Goal: Find contact information: Find contact information

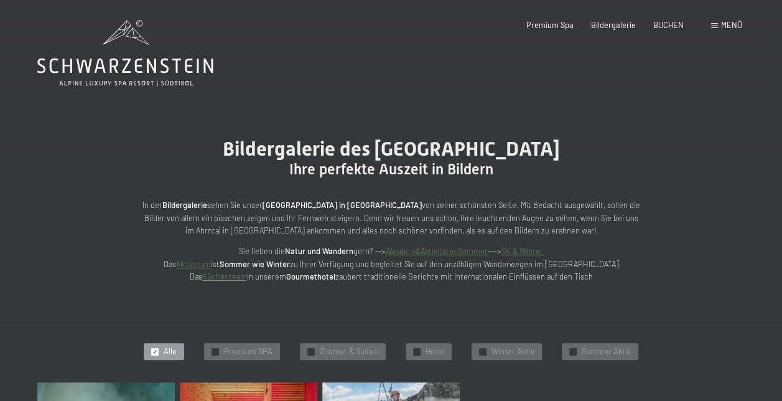
click at [164, 350] on div "✓ Alle" at bounding box center [164, 351] width 40 height 17
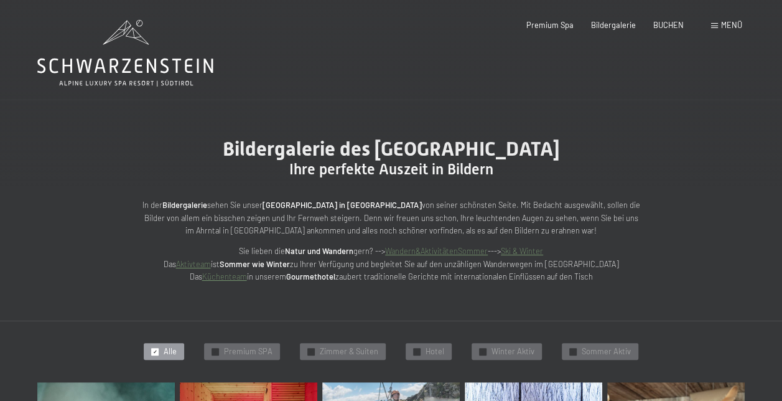
click at [173, 354] on span "Alle" at bounding box center [170, 351] width 13 height 11
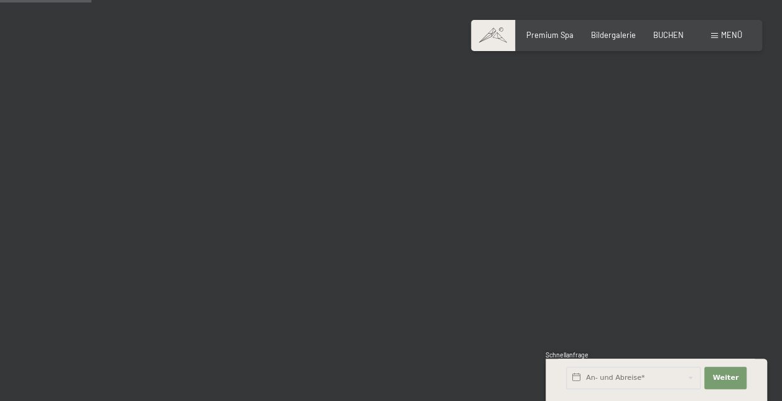
scroll to position [1307, 0]
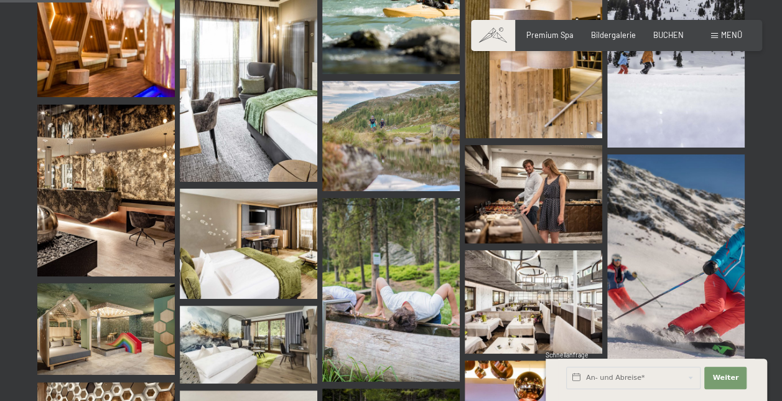
click at [73, 164] on img at bounding box center [106, 191] width 138 height 172
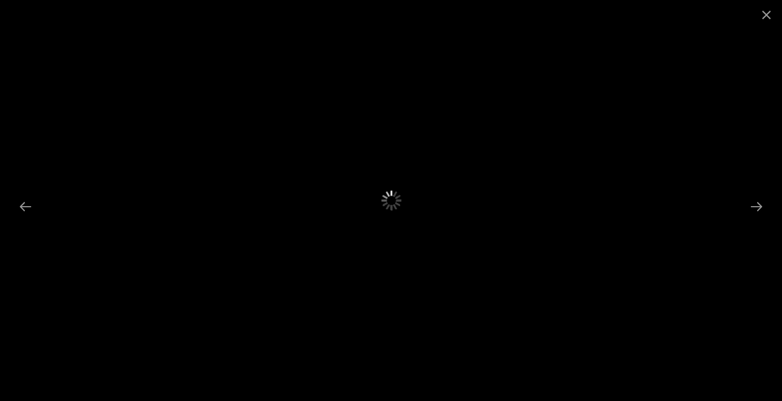
scroll to position [560, 0]
click at [765, 12] on button "Close gallery" at bounding box center [766, 14] width 31 height 29
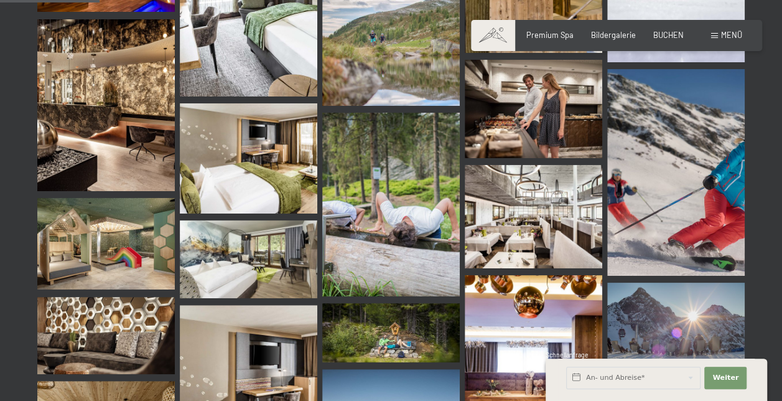
scroll to position [1431, 0]
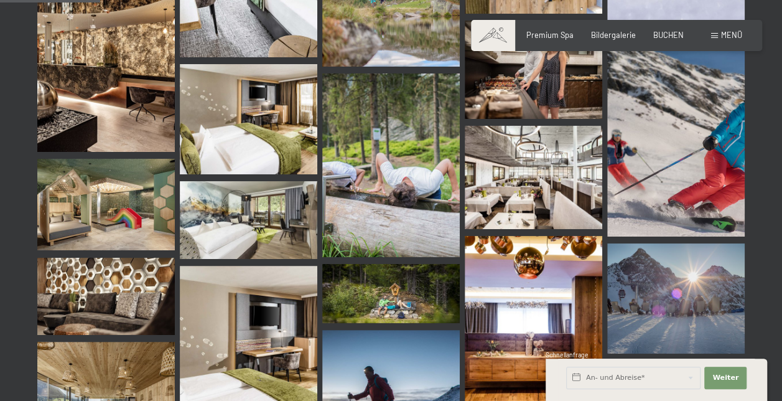
click at [128, 225] on img at bounding box center [106, 204] width 138 height 91
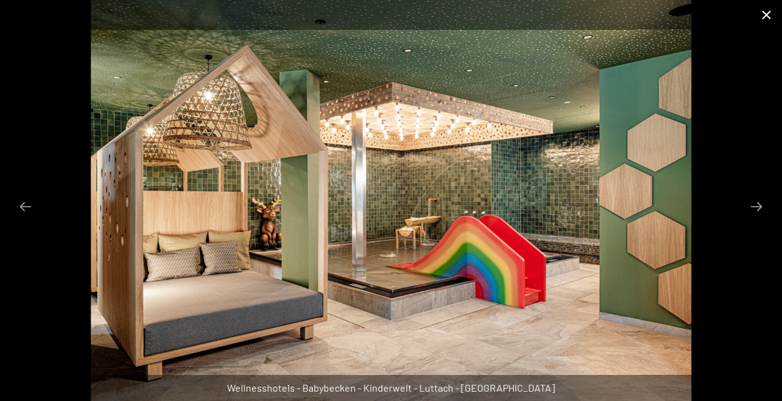
click at [767, 17] on button "Close gallery" at bounding box center [766, 14] width 31 height 29
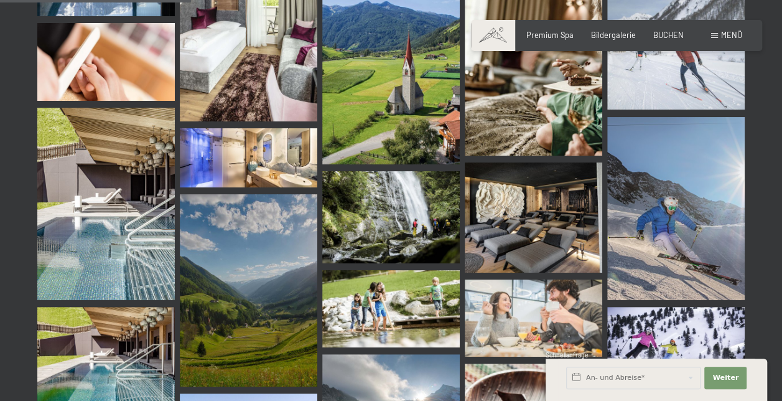
scroll to position [2925, 0]
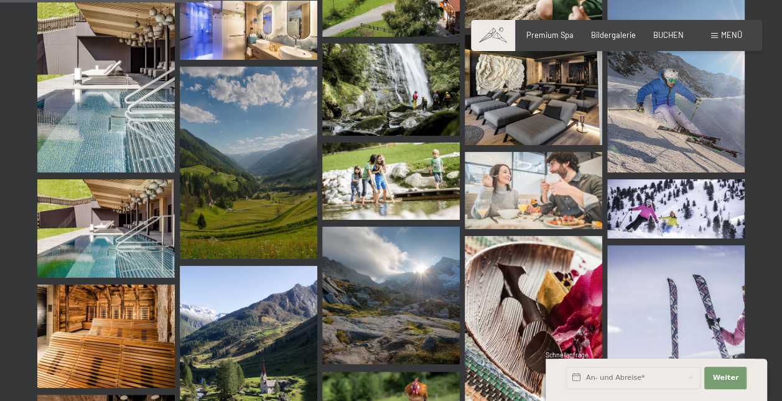
click at [147, 220] on img at bounding box center [106, 228] width 138 height 98
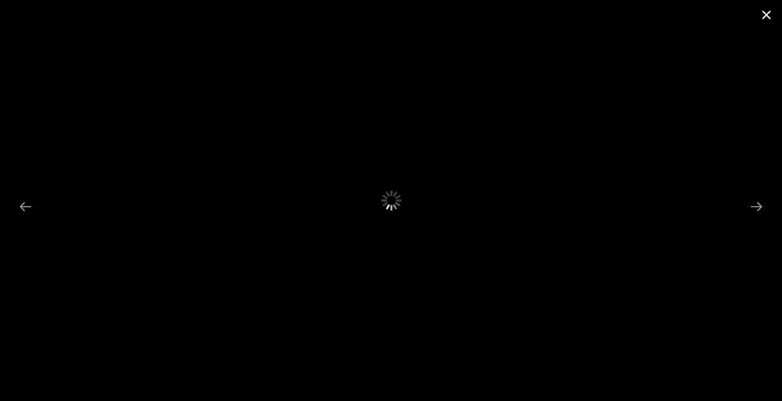
click at [765, 14] on button "Close gallery" at bounding box center [766, 14] width 31 height 29
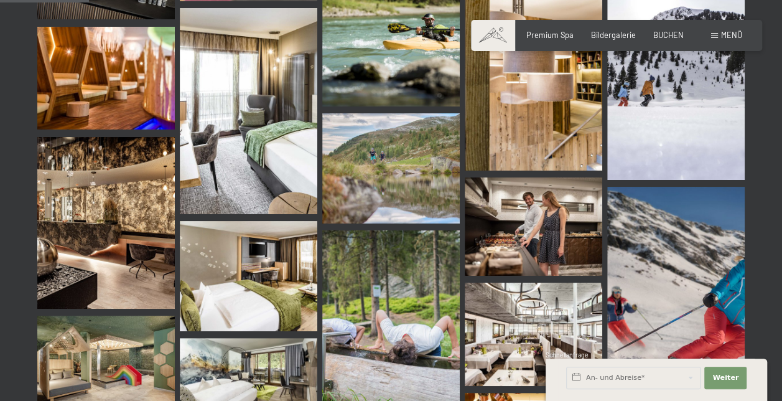
scroll to position [1182, 0]
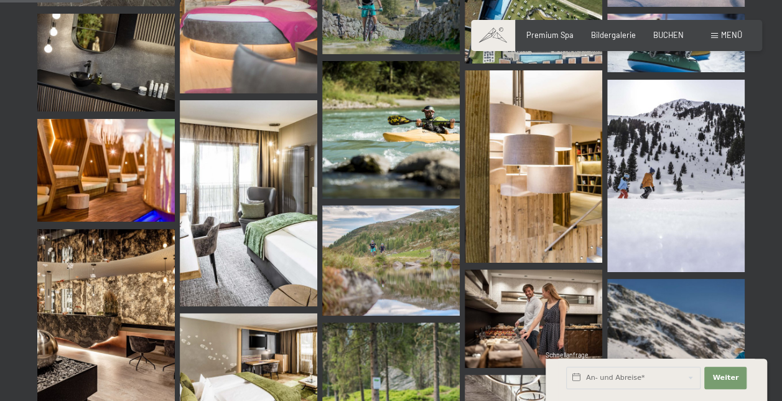
click at [83, 154] on img at bounding box center [106, 170] width 138 height 103
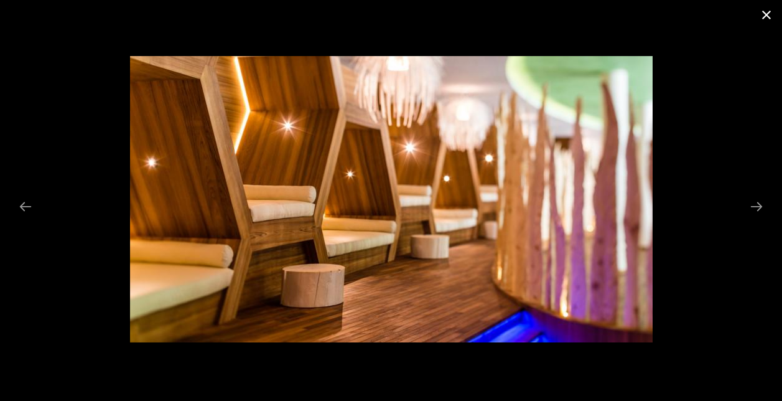
click at [767, 17] on button "Close gallery" at bounding box center [766, 14] width 31 height 29
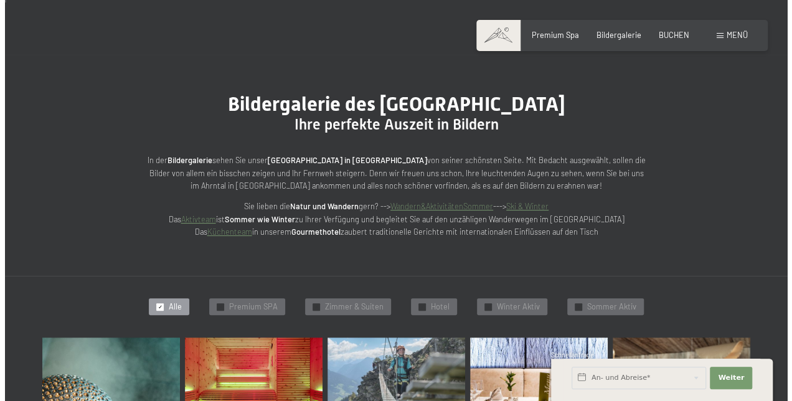
scroll to position [0, 0]
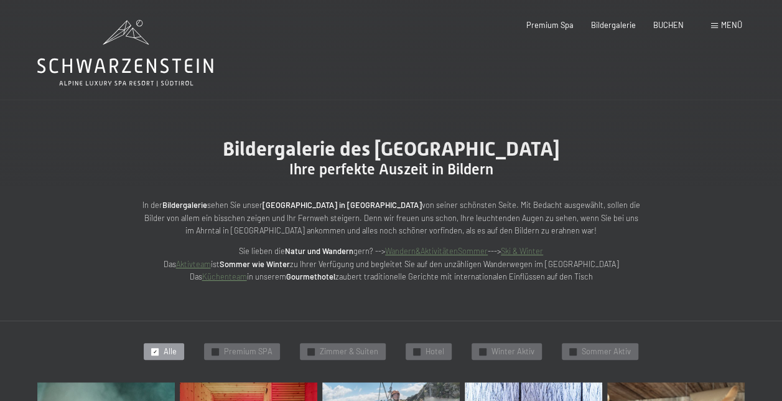
click at [719, 22] on div "Menü" at bounding box center [726, 25] width 31 height 11
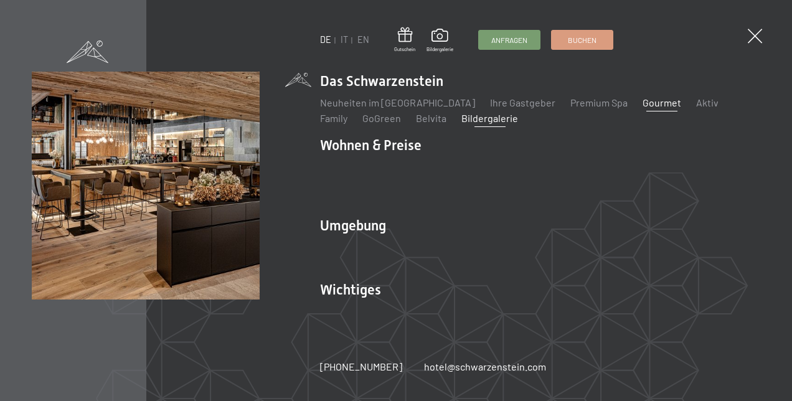
click at [642, 108] on link "Gourmet" at bounding box center [661, 102] width 39 height 12
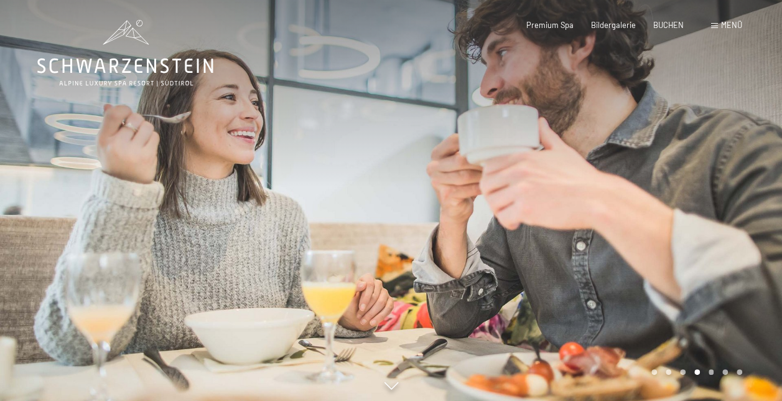
click at [612, 233] on div at bounding box center [586, 202] width 391 height 405
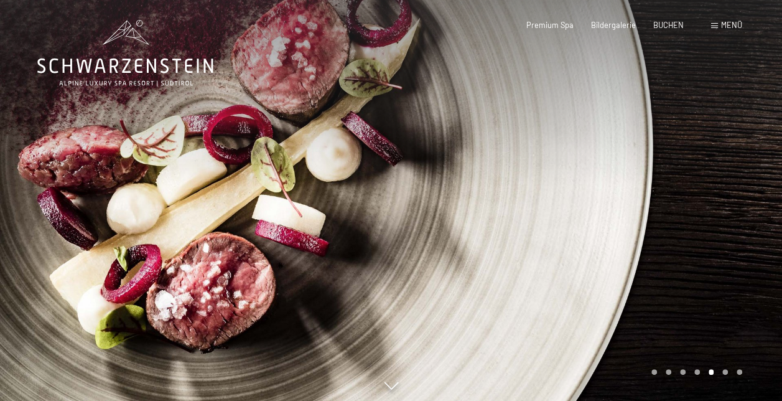
click at [611, 233] on div at bounding box center [586, 202] width 391 height 405
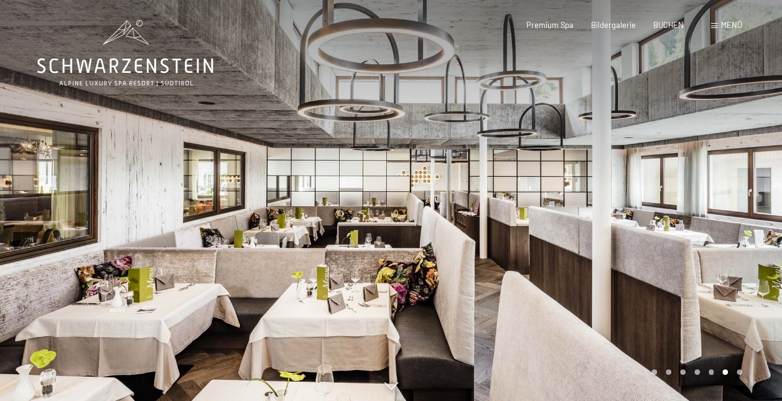
click at [611, 233] on div at bounding box center [586, 202] width 391 height 405
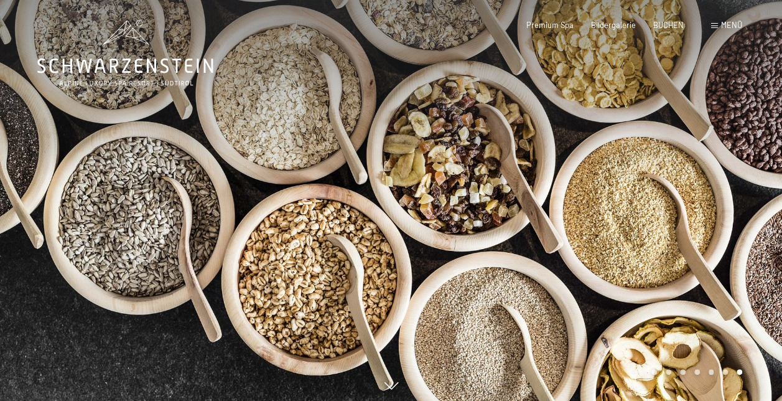
click at [611, 233] on div at bounding box center [586, 202] width 391 height 405
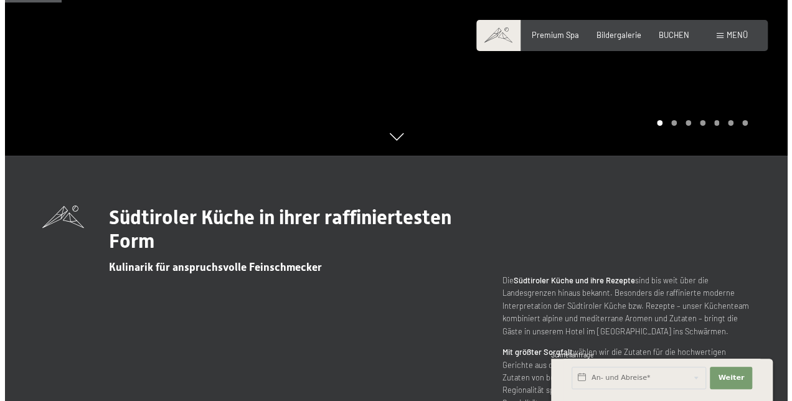
scroll to position [373, 0]
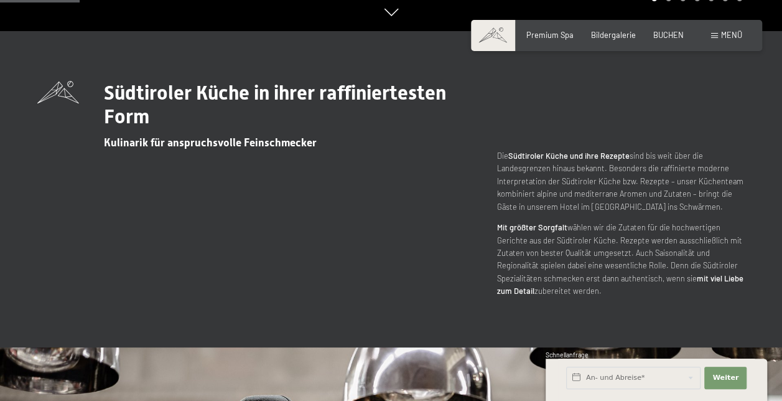
click at [727, 32] on span "Menü" at bounding box center [731, 35] width 21 height 10
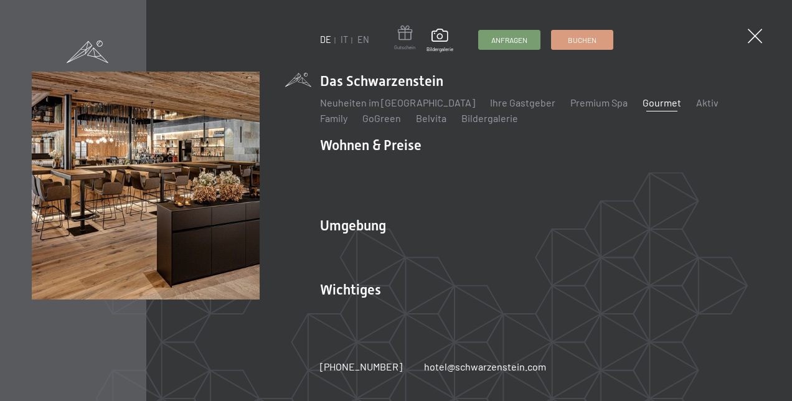
click at [400, 42] on span at bounding box center [404, 35] width 21 height 19
click at [86, 54] on span at bounding box center [88, 50] width 42 height 22
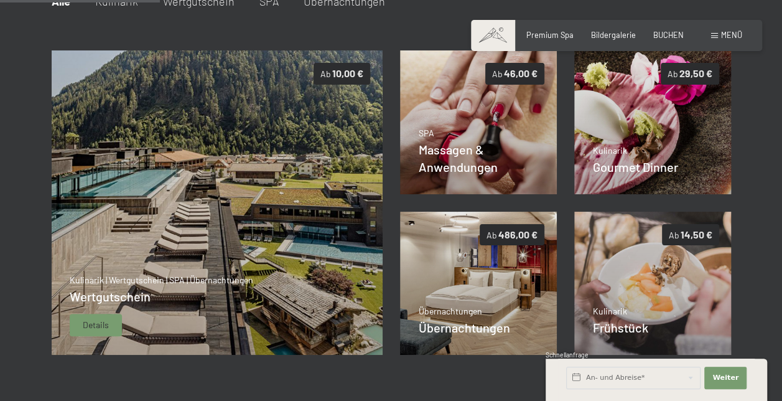
scroll to position [132, 0]
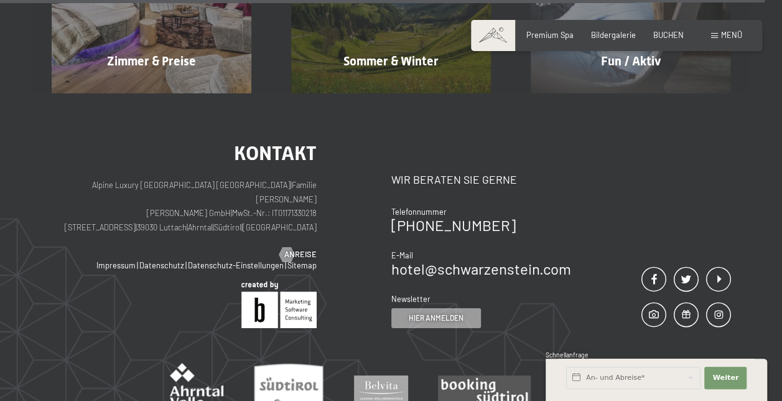
scroll to position [4605, 0]
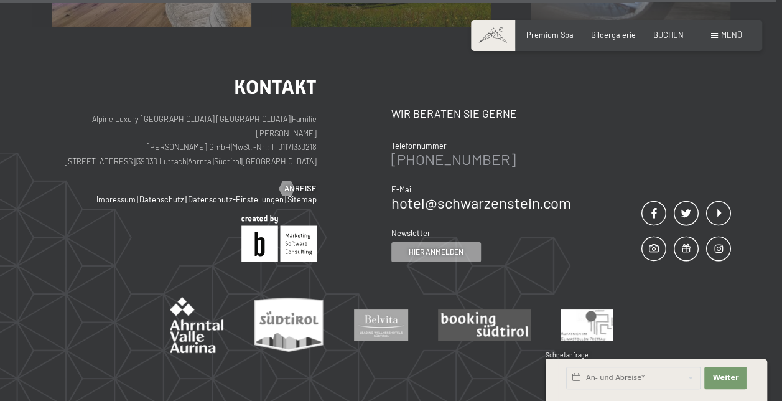
click at [490, 152] on div "[PHONE_NUMBER]" at bounding box center [481, 159] width 180 height 15
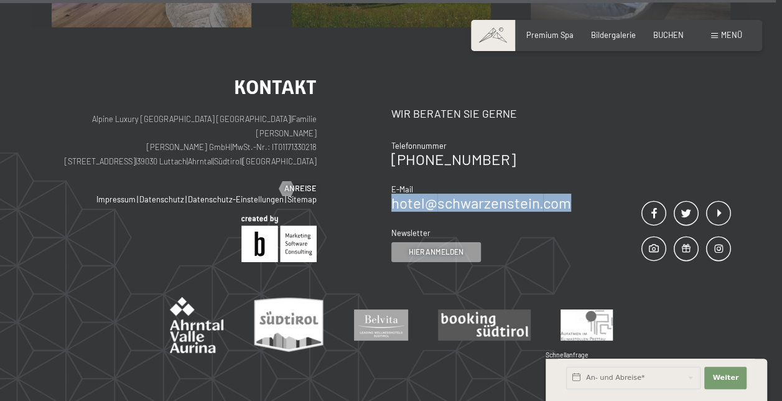
drag, startPoint x: 490, startPoint y: 80, endPoint x: 393, endPoint y: 123, distance: 106.2
click at [393, 123] on div "Kontakt Wir beraten Sie gerne Telefonnummer [PHONE_NUMBER] E-Mail hotel@ no-spa…" at bounding box center [561, 169] width 340 height 184
copy link "hotel@ no-spam. schwarzenstein. no-spam. com"
